Goal: Task Accomplishment & Management: Complete application form

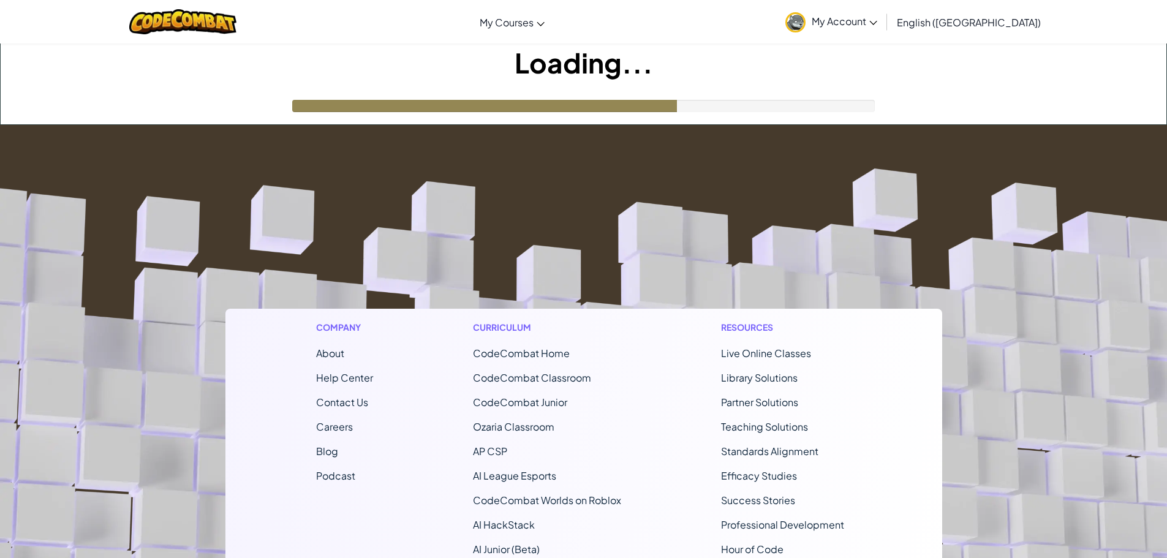
click at [877, 20] on span "My Account" at bounding box center [844, 21] width 66 height 13
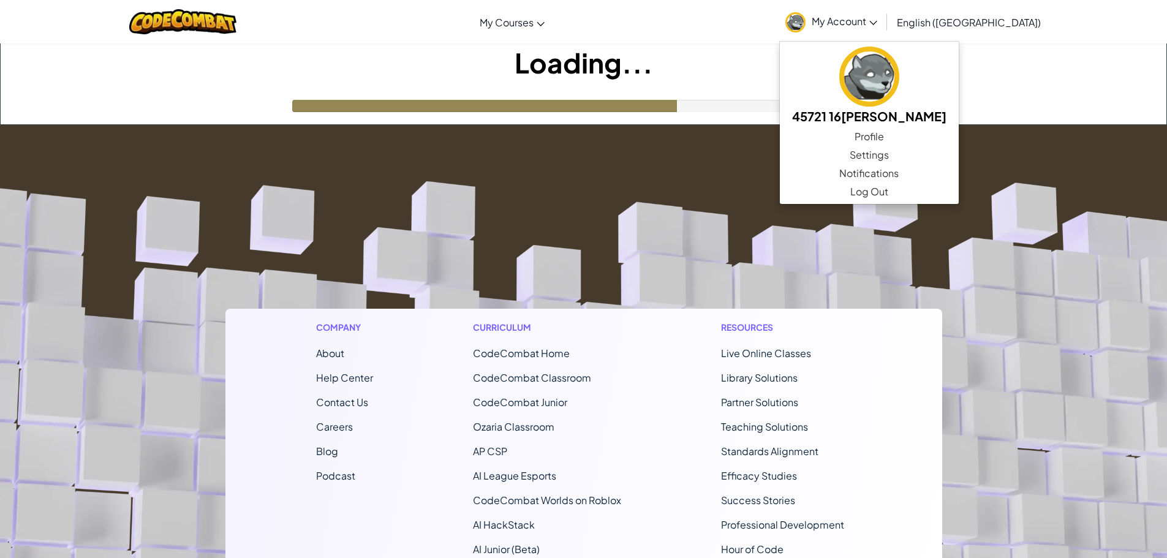
click at [877, 20] on span "My Account" at bounding box center [844, 21] width 66 height 13
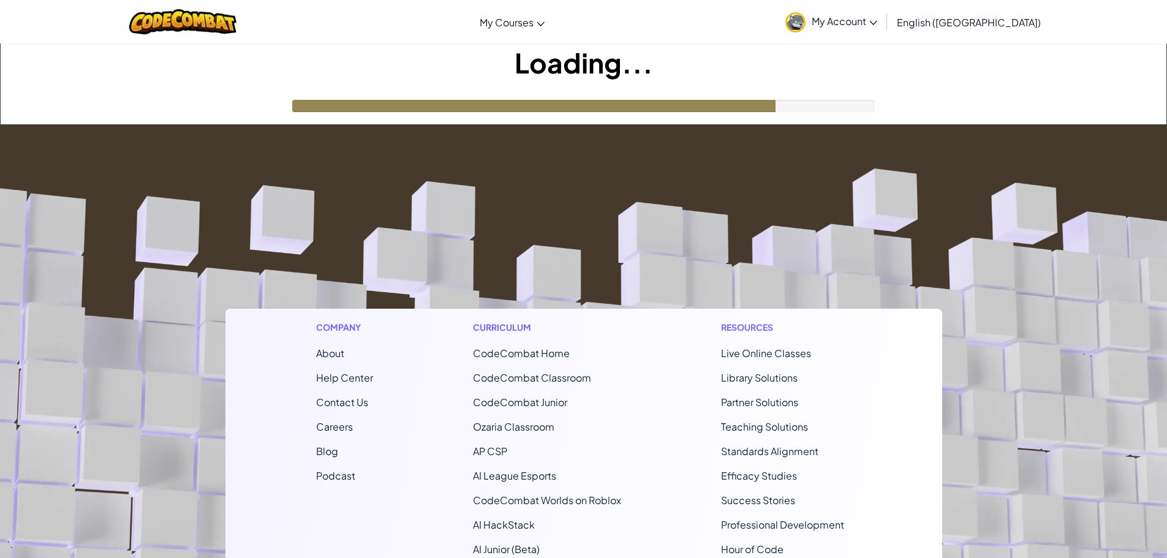
click at [599, 97] on div "Loading..." at bounding box center [583, 83] width 1165 height 81
drag, startPoint x: 670, startPoint y: 110, endPoint x: 716, endPoint y: 103, distance: 46.9
click at [671, 110] on div at bounding box center [534, 106] width 484 height 12
click at [716, 103] on div at bounding box center [534, 106] width 484 height 12
click at [718, 103] on div at bounding box center [534, 106] width 484 height 12
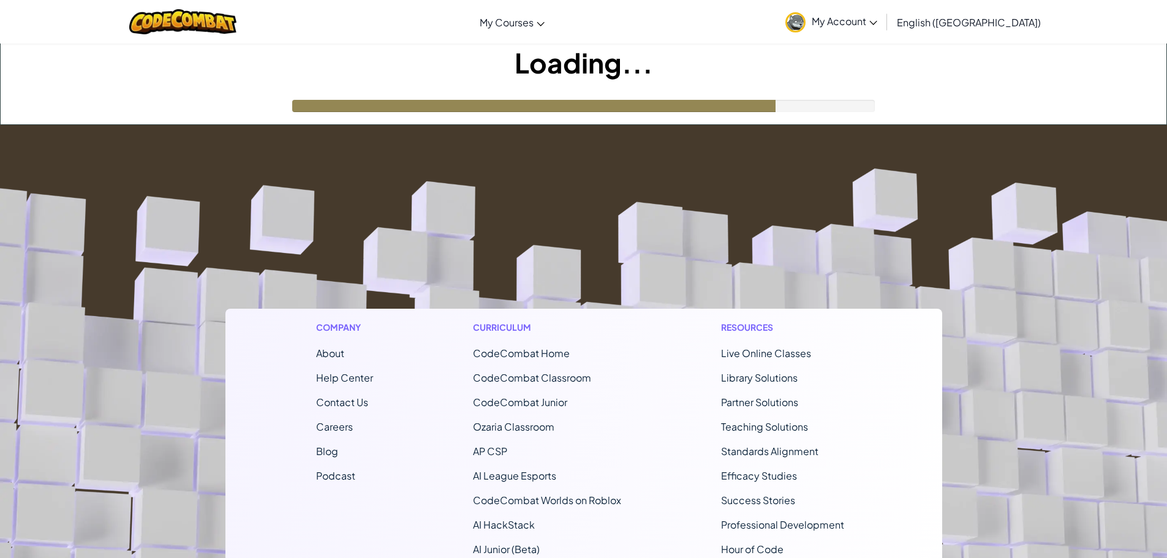
click at [718, 103] on div at bounding box center [534, 106] width 484 height 12
